Goal: Obtain resource: Obtain resource

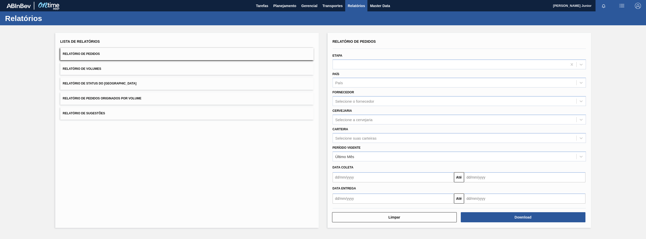
click at [144, 97] on button "Relatório de Pedidos Originados por Volume" at bounding box center [187, 98] width 254 height 12
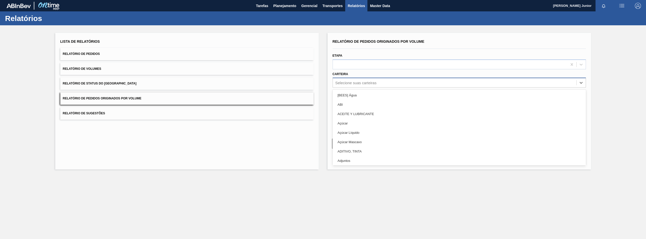
click at [374, 80] on div "Selecione suas carteiras" at bounding box center [455, 82] width 244 height 7
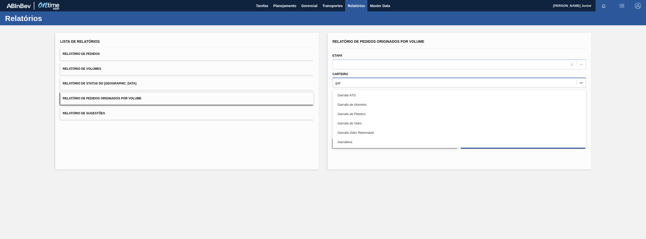
type input "garr"
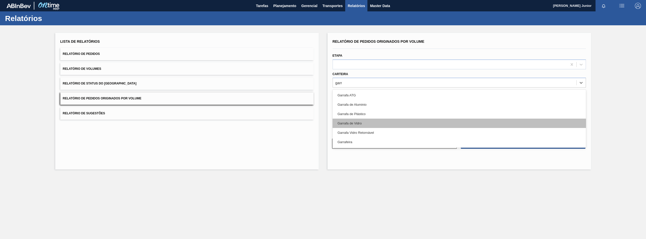
click at [368, 119] on div "Garrafa de Vidro" at bounding box center [460, 122] width 254 height 9
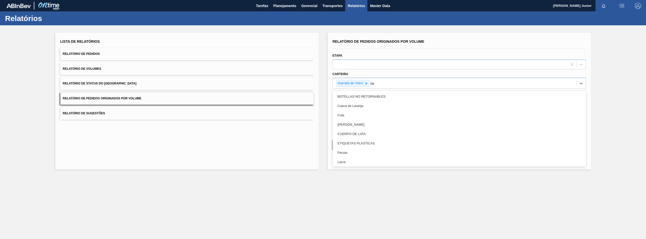
type input "lata"
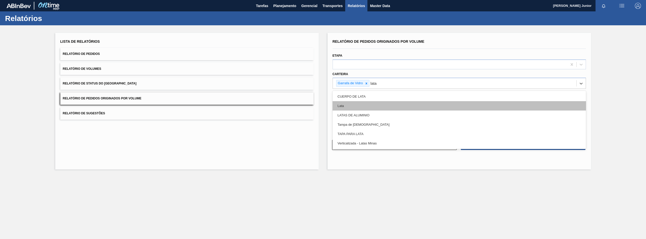
click at [362, 107] on div "Lata" at bounding box center [460, 105] width 254 height 9
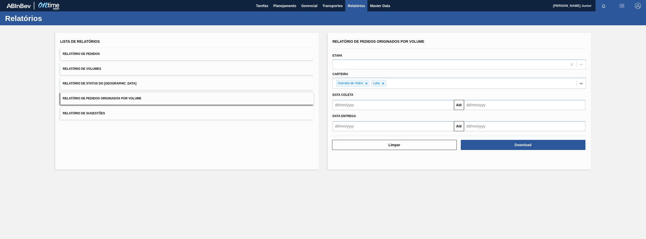
type input "a"
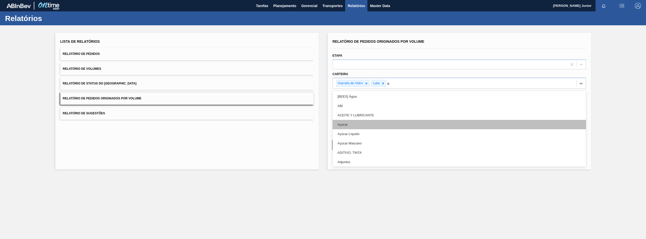
click at [405, 121] on div "Açúcar" at bounding box center [460, 124] width 254 height 9
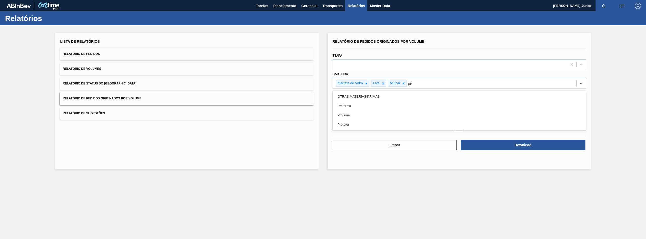
type input "pref"
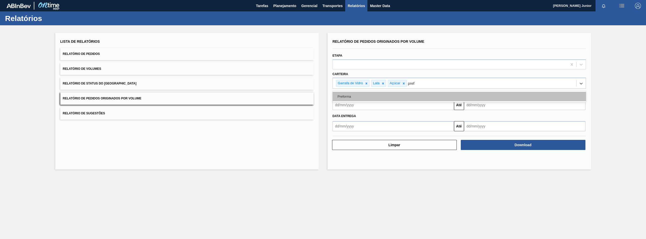
click at [402, 98] on div "Preforma" at bounding box center [460, 96] width 254 height 9
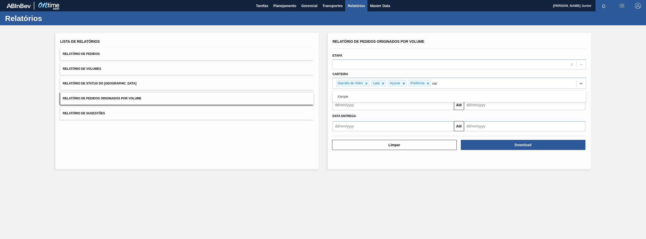
type input "xaro"
click at [402, 98] on div "Xarope" at bounding box center [460, 96] width 254 height 9
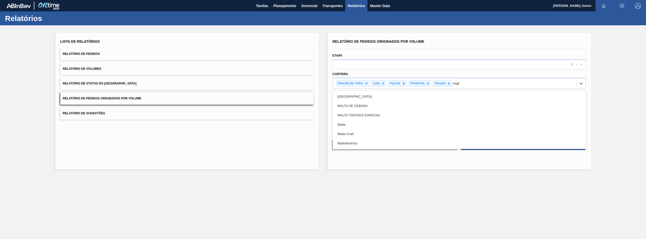
type input "malt"
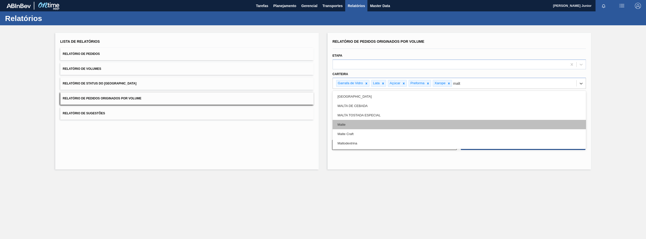
click at [379, 125] on div "Malte" at bounding box center [460, 124] width 254 height 9
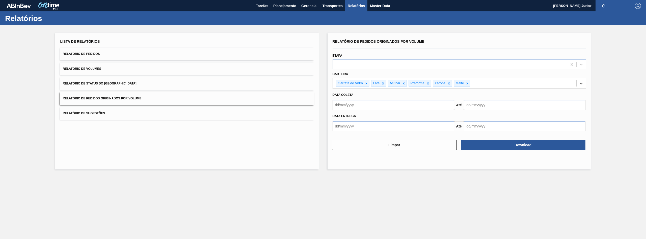
click at [366, 104] on input "text" at bounding box center [393, 105] width 121 height 10
click at [339, 116] on button "Previous Month" at bounding box center [338, 117] width 4 height 4
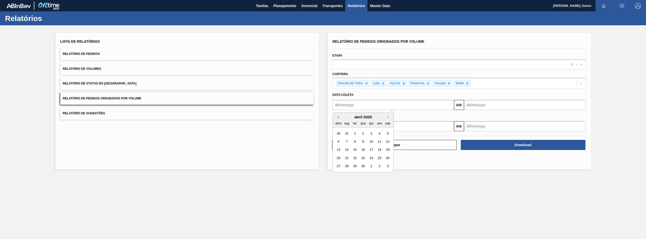
click at [339, 116] on button "Previous Month" at bounding box center [338, 117] width 4 height 4
click at [365, 131] on div "1" at bounding box center [363, 133] width 7 height 7
type input "[DATE]"
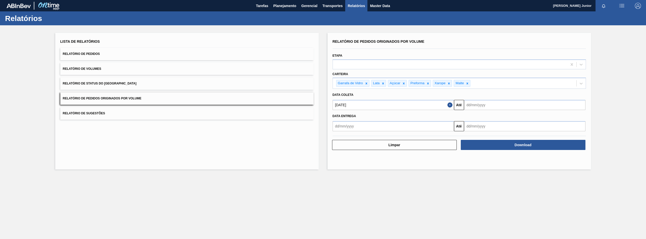
click at [490, 105] on input "text" at bounding box center [524, 105] width 121 height 10
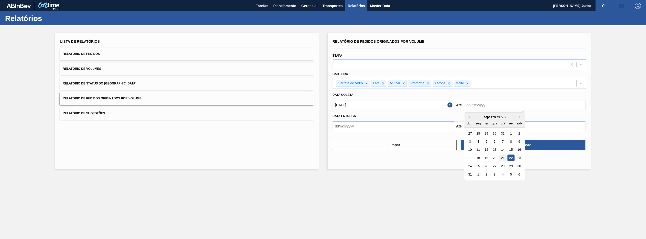
click at [503, 158] on div "21" at bounding box center [502, 157] width 7 height 7
type input "[DATE]"
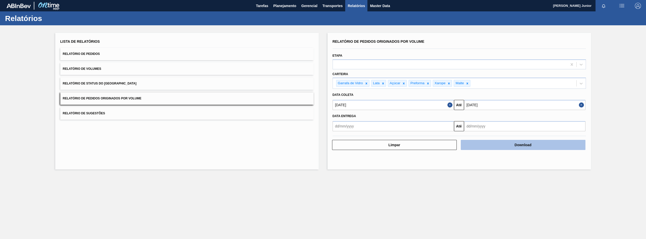
click at [507, 142] on button "Download" at bounding box center [523, 145] width 125 height 10
